Goal: Check status

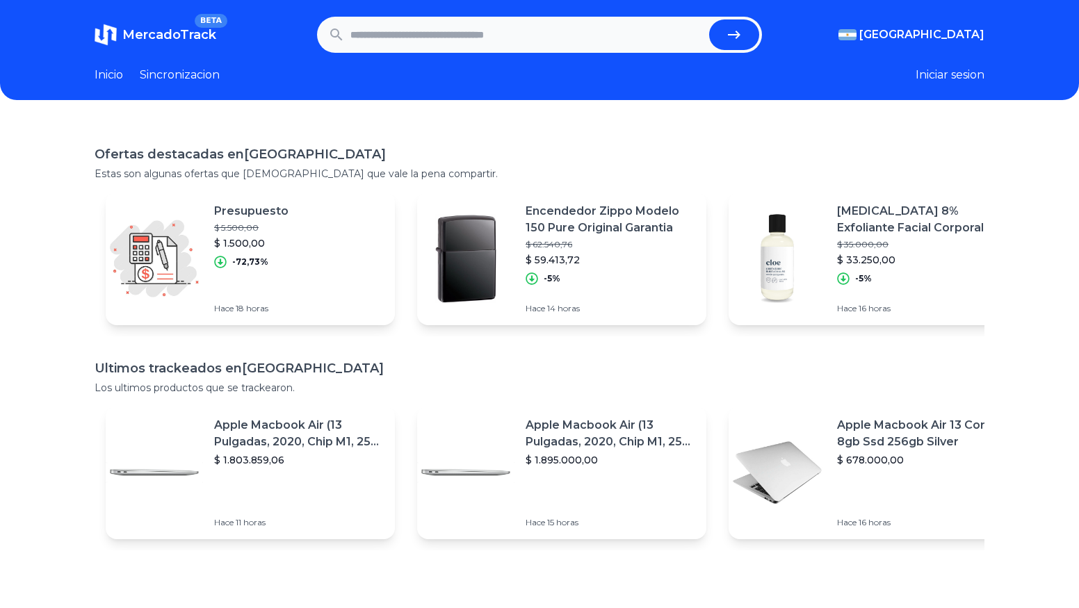
click at [156, 38] on span "MercadoTrack" at bounding box center [169, 34] width 94 height 15
click at [115, 75] on link "Inicio" at bounding box center [109, 75] width 28 height 17
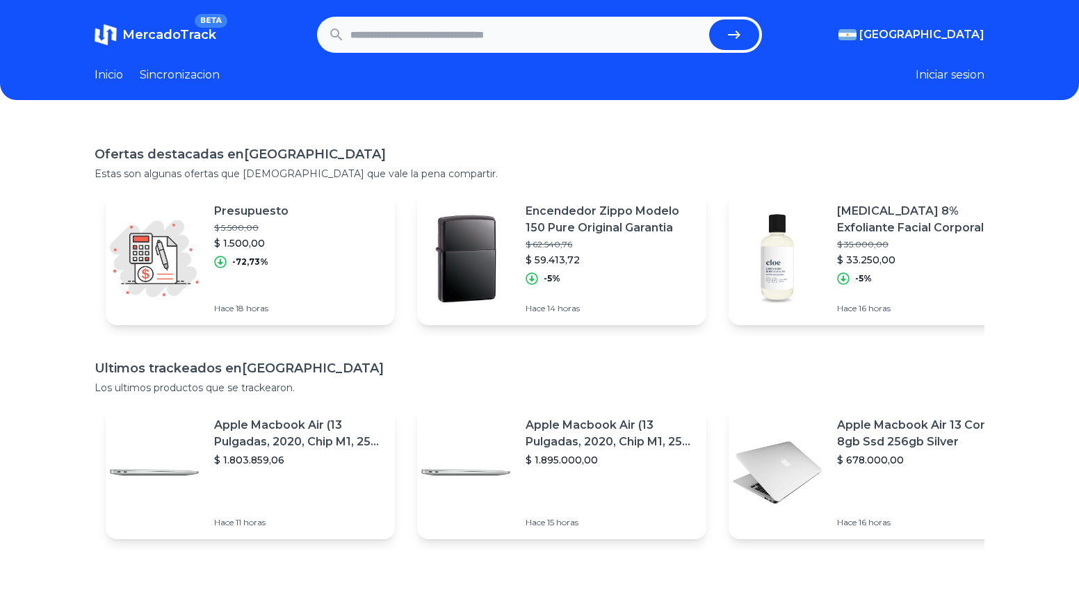
click at [115, 75] on link "Inicio" at bounding box center [109, 75] width 28 height 17
click at [183, 79] on link "Sincronizacion" at bounding box center [180, 75] width 80 height 17
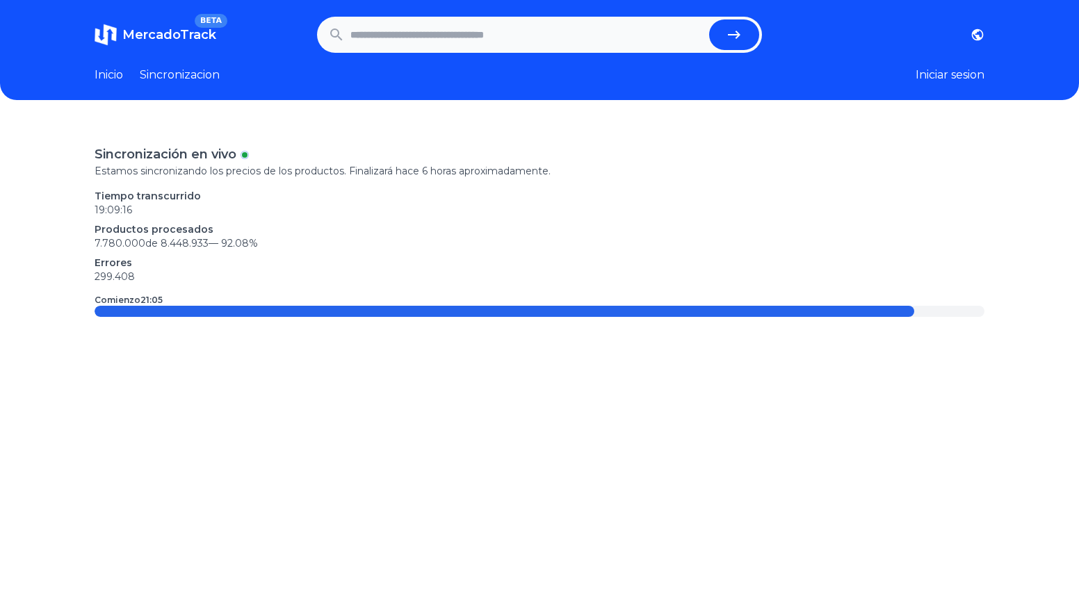
click at [183, 79] on link "Sincronizacion" at bounding box center [180, 75] width 80 height 17
click at [459, 19] on form at bounding box center [539, 35] width 445 height 36
click at [458, 26] on input "text" at bounding box center [526, 34] width 353 height 31
type input "**********"
click at [709, 19] on button "submit" at bounding box center [734, 34] width 50 height 31
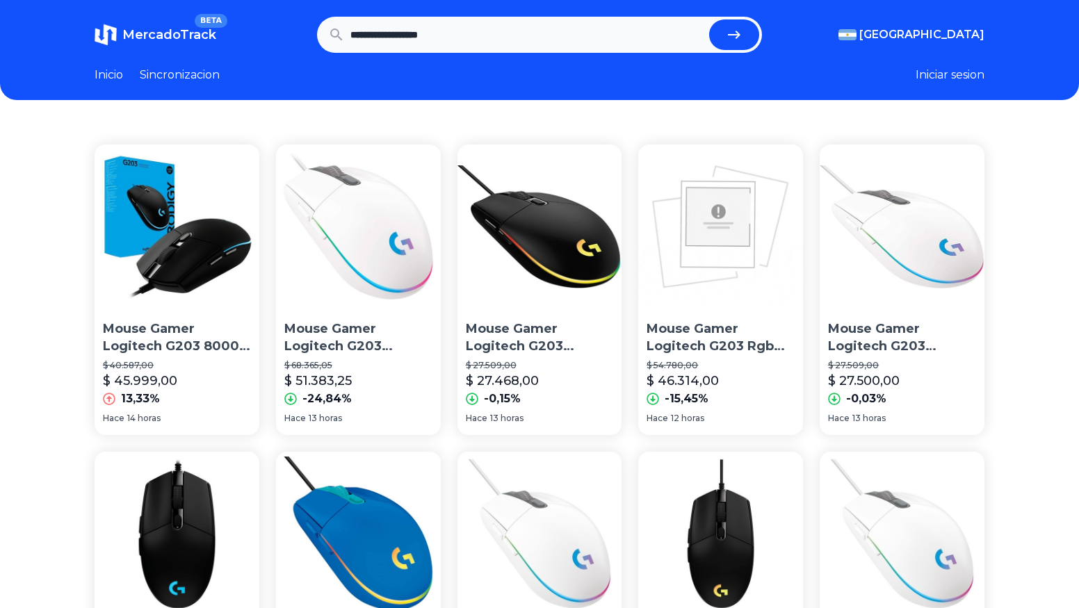
click at [593, 260] on img at bounding box center [539, 227] width 165 height 165
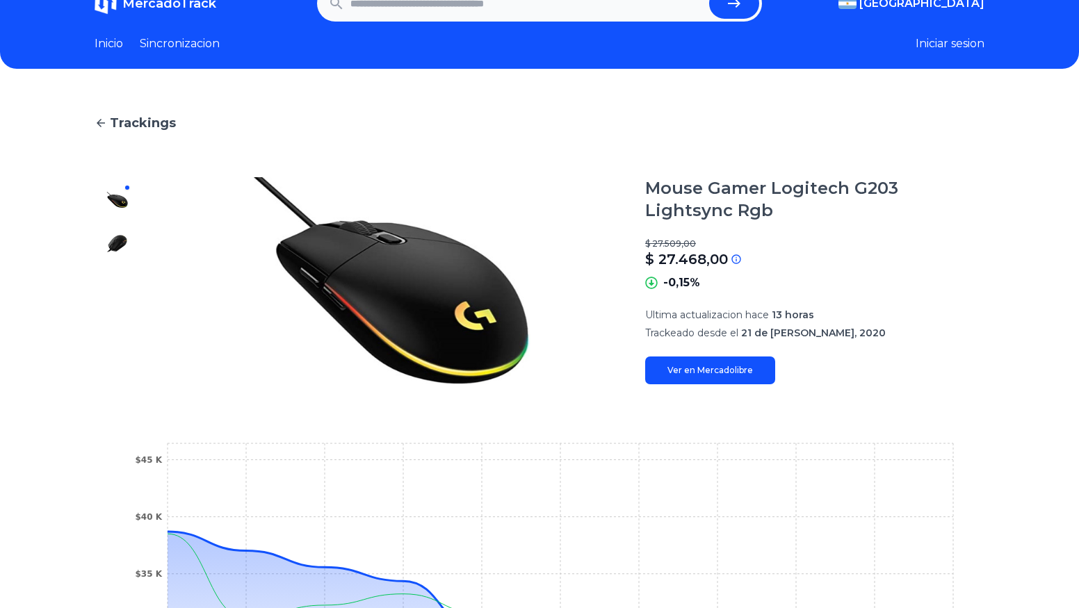
scroll to position [6, 0]
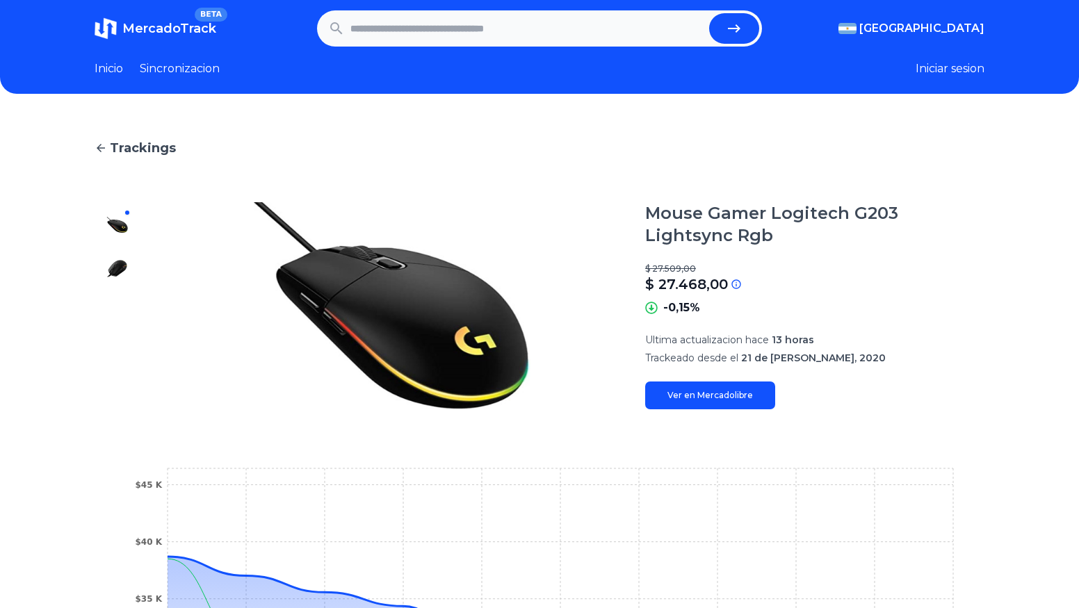
click at [1002, 170] on div "Trackings Mouse Gamer Logitech G203 Lightsync Rgb $ 27.509,00 $ 27.468,00 Si el…" at bounding box center [539, 472] width 1079 height 712
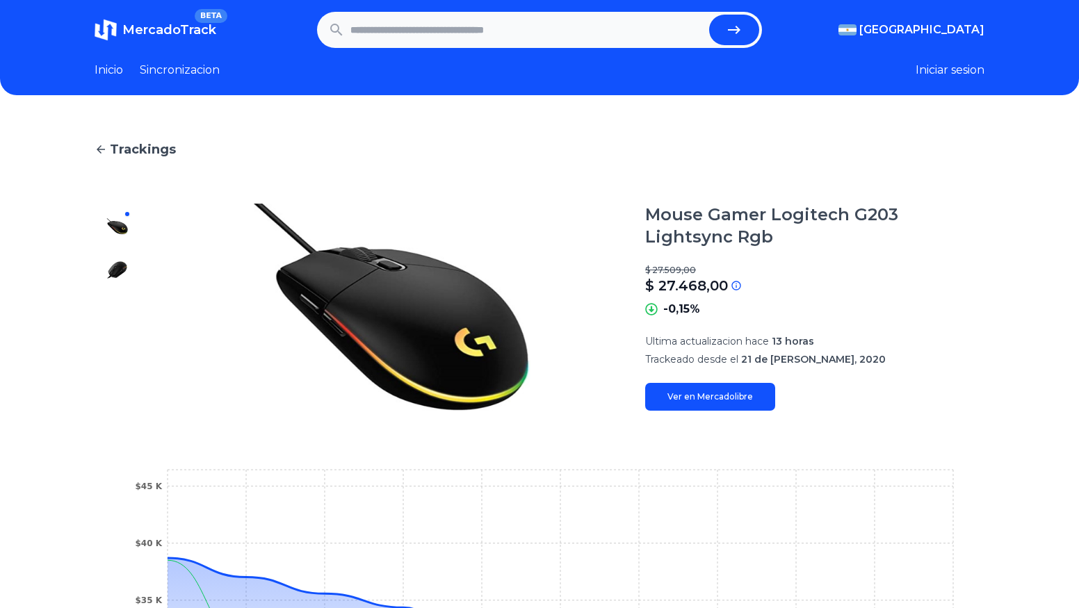
scroll to position [0, 0]
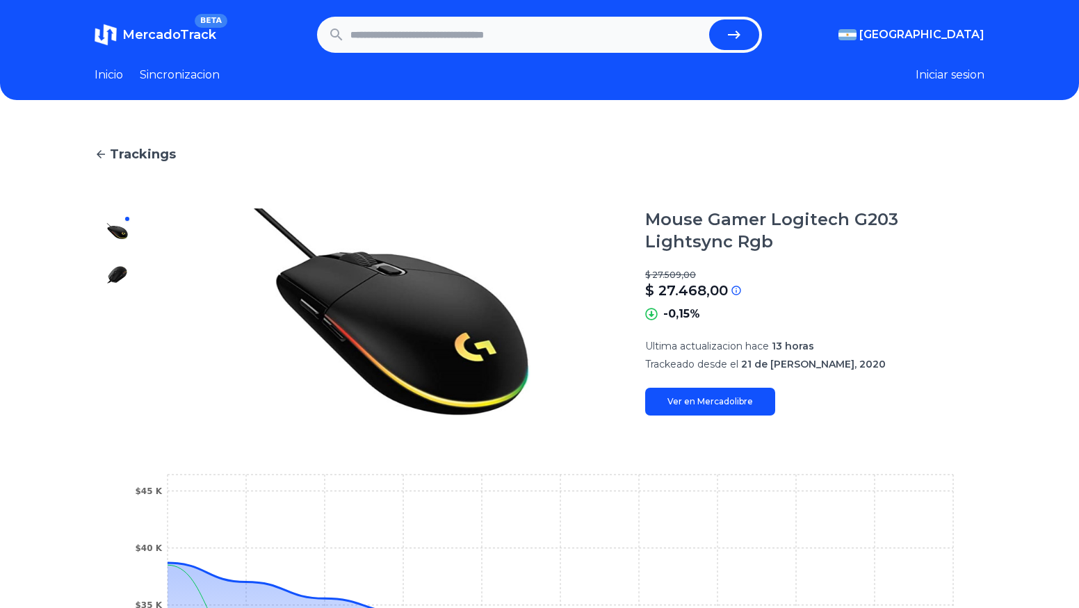
click at [537, 33] on input "text" at bounding box center [526, 34] width 353 height 31
click at [150, 28] on span "MercadoTrack" at bounding box center [169, 34] width 94 height 15
